Goal: Check status: Check status

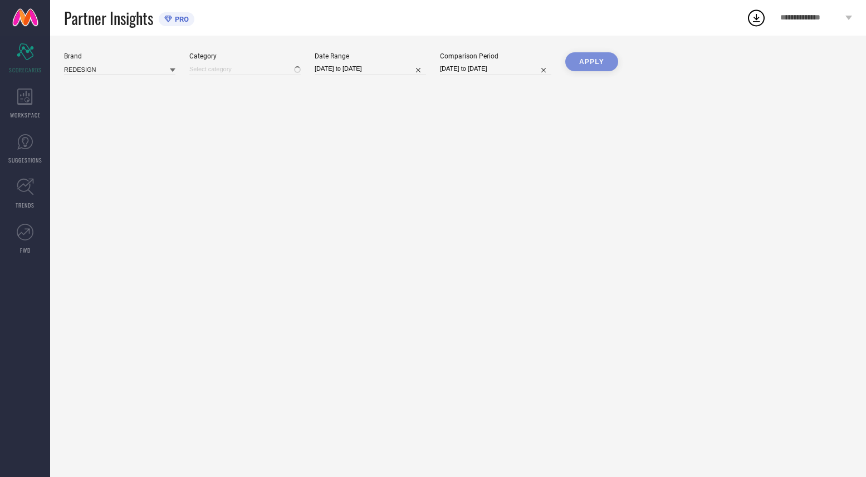
type input "All"
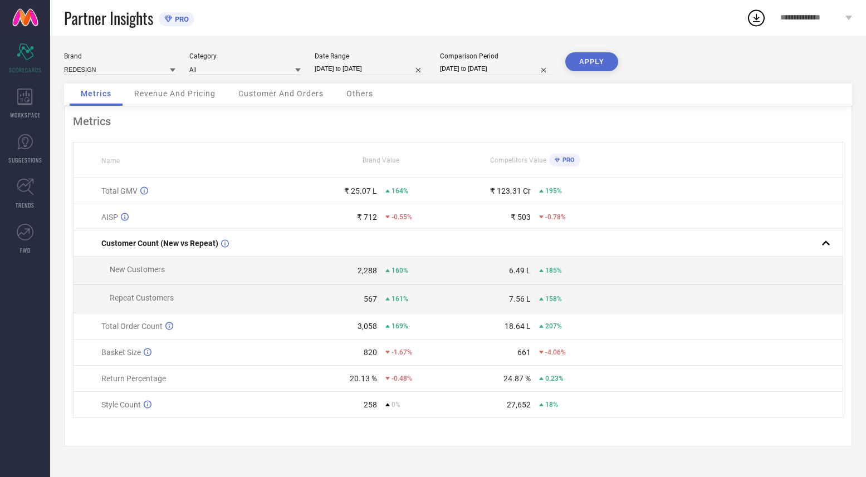
select select "3"
select select "2025"
select select "4"
select select "2025"
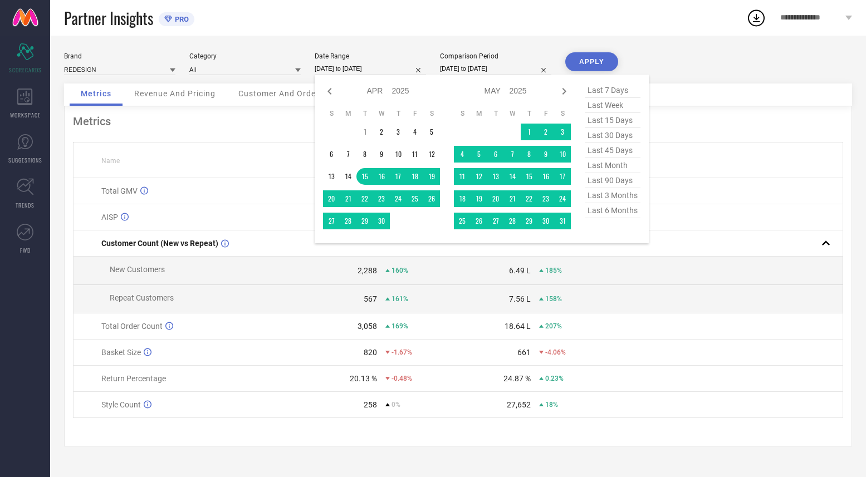
click at [379, 66] on input "[DATE] to [DATE]" at bounding box center [370, 69] width 111 height 12
click at [601, 136] on span "last 30 days" at bounding box center [613, 135] width 56 height 15
type input "[DATE] to [DATE]"
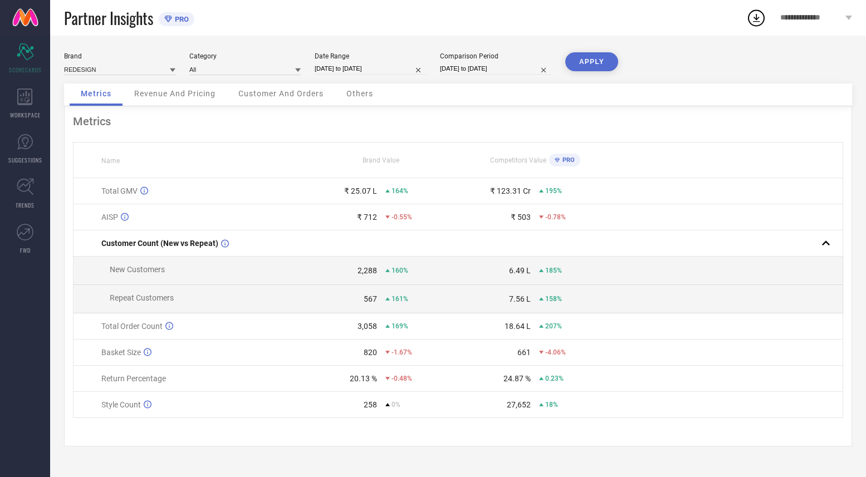
select select "5"
select select "2025"
select select "6"
select select "2025"
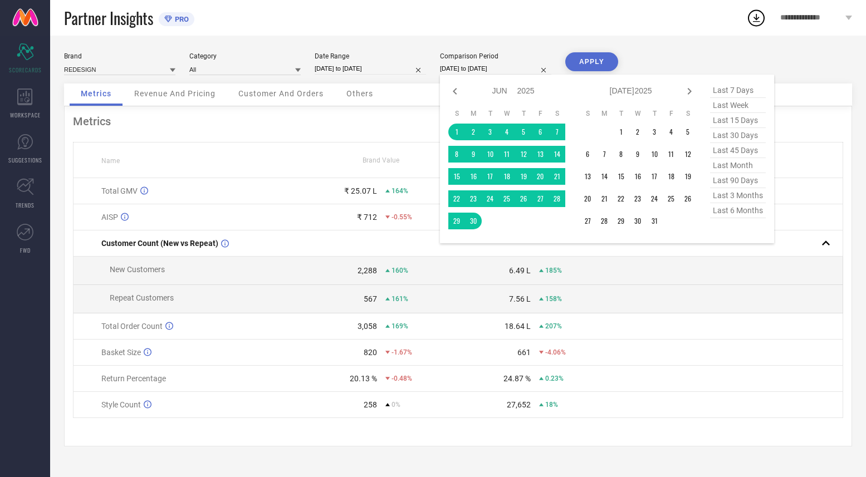
click at [479, 73] on input "[DATE] to [DATE]" at bounding box center [495, 69] width 111 height 12
click at [727, 136] on span "last 30 days" at bounding box center [738, 135] width 56 height 15
type input "[DATE] to [DATE]"
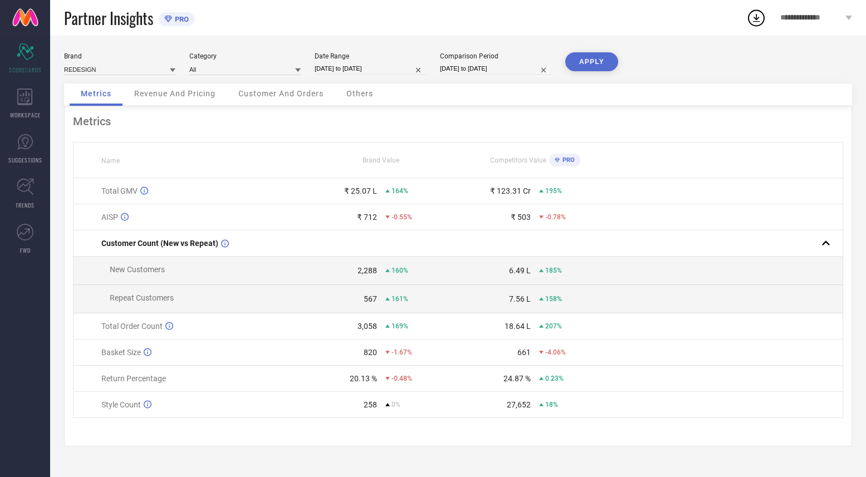
click at [592, 59] on button "APPLY" at bounding box center [591, 61] width 53 height 19
click at [471, 63] on input "[DATE] to [DATE]" at bounding box center [495, 69] width 111 height 12
select select "6"
select select "2025"
select select "7"
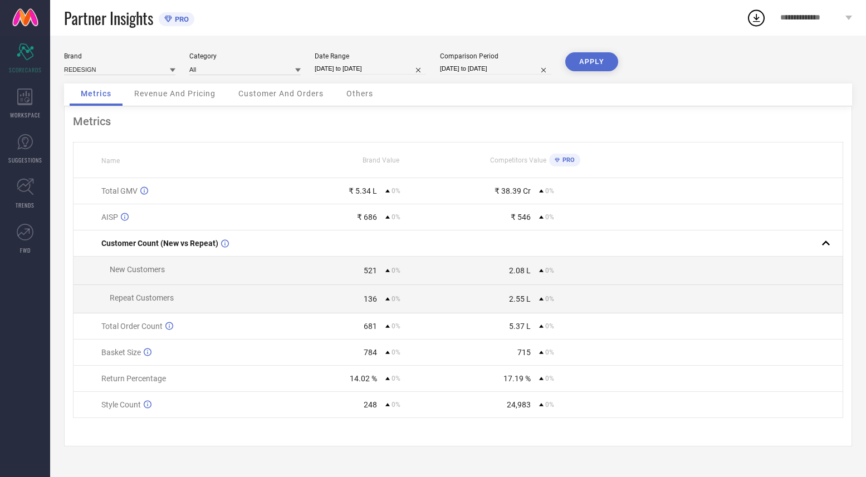
select select "2025"
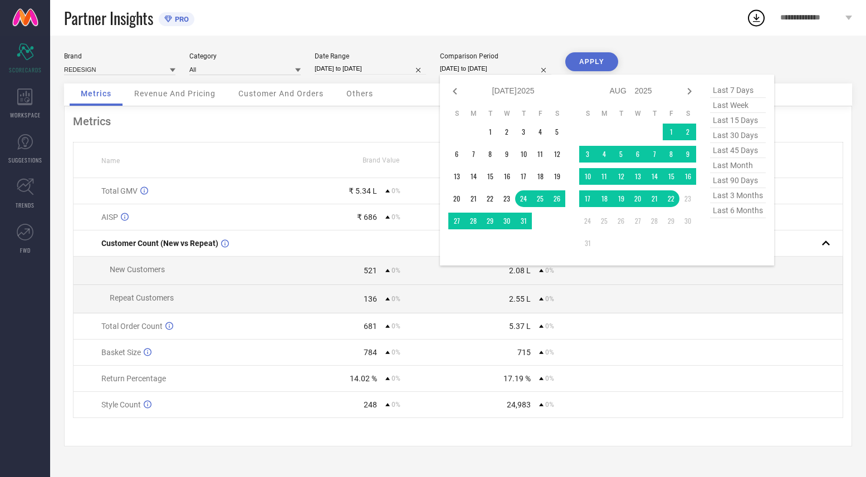
click at [412, 22] on div "Partner Insights PRO" at bounding box center [405, 18] width 682 height 36
